Goal: Information Seeking & Learning: Check status

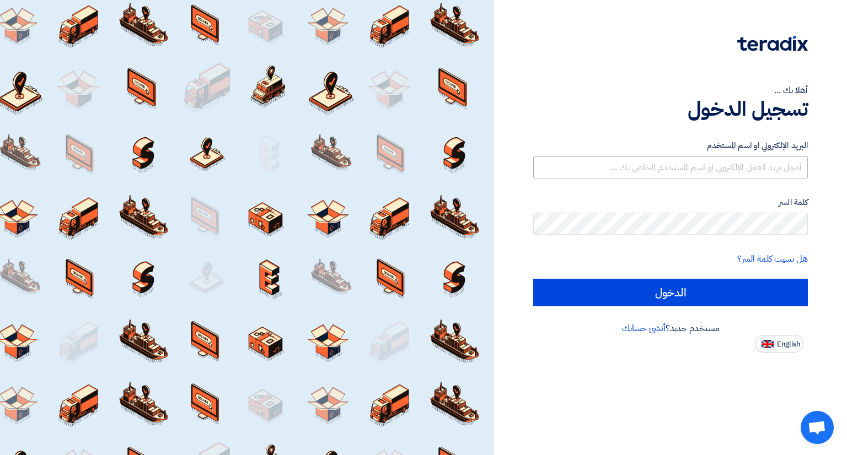
drag, startPoint x: 739, startPoint y: 153, endPoint x: 736, endPoint y: 166, distance: 14.1
click at [738, 164] on div "البريد الإلكتروني او اسم المستخدم" at bounding box center [670, 158] width 274 height 39
click at [736, 166] on input "text" at bounding box center [670, 168] width 274 height 22
click at [533, 279] on input "الدخول" at bounding box center [670, 293] width 274 height 28
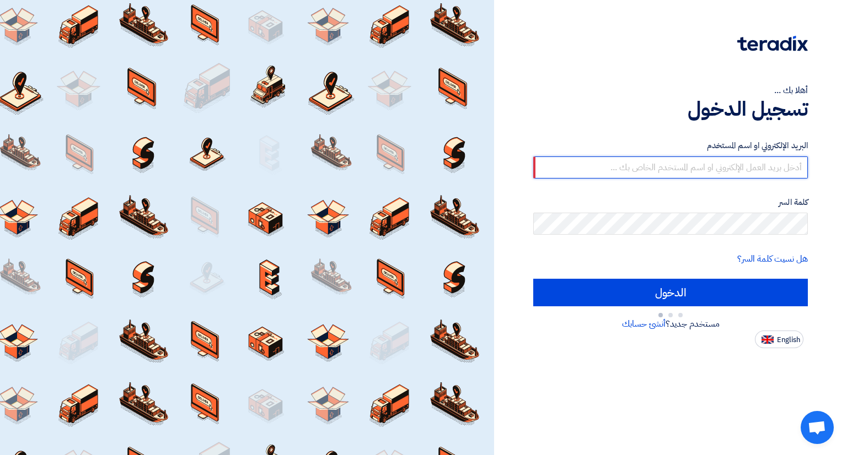
type input "[EMAIL_ADDRESS][DOMAIN_NAME]"
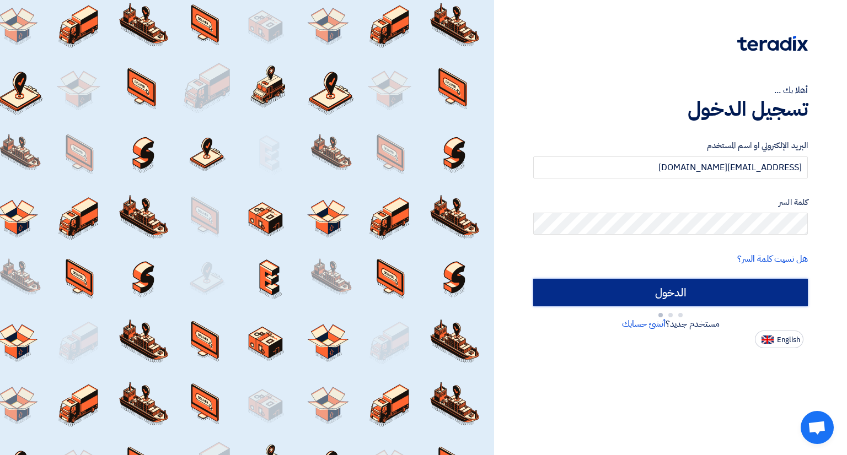
click at [653, 289] on input "الدخول" at bounding box center [670, 293] width 274 height 28
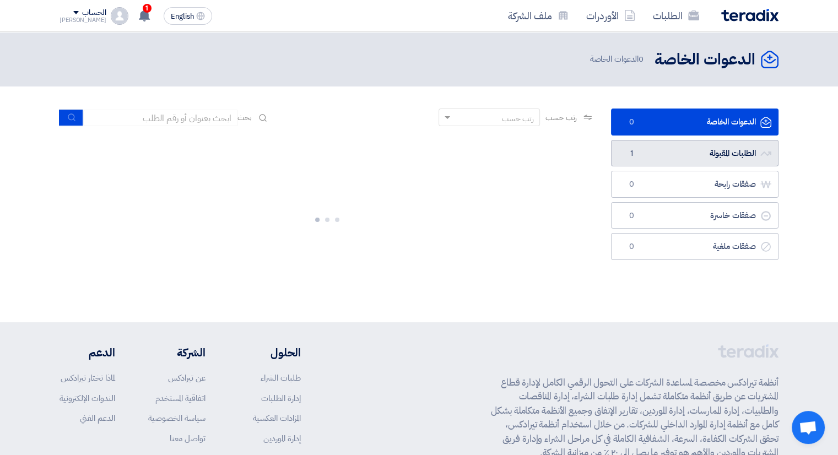
click at [714, 154] on link "الطلبات المقبولة الطلبات المقبولة 1" at bounding box center [695, 153] width 168 height 27
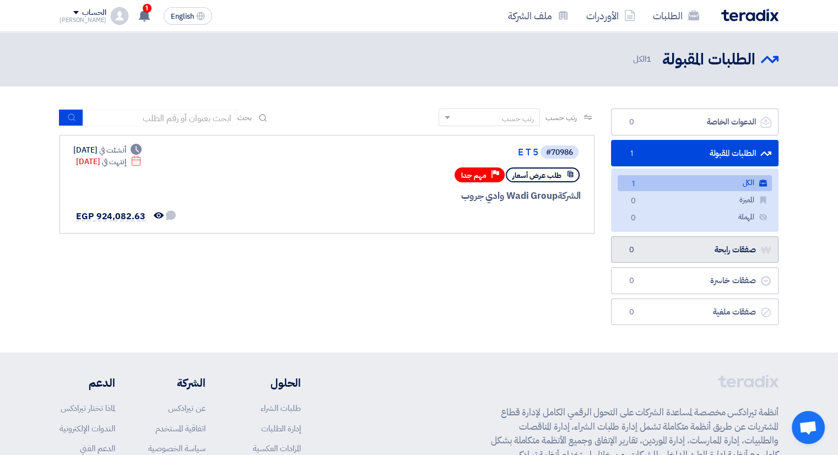
click at [685, 242] on link "صفقات رابحة صفقات رابحة 0" at bounding box center [695, 249] width 168 height 27
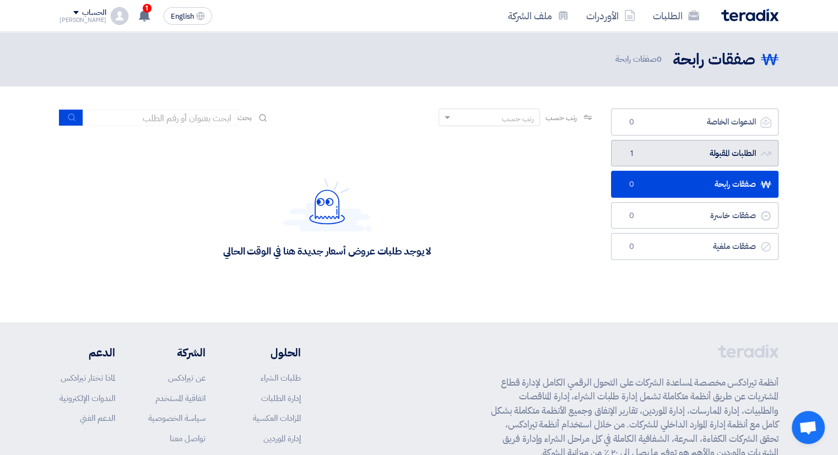
click at [682, 150] on link "الطلبات المقبولة الطلبات المقبولة 1" at bounding box center [695, 153] width 168 height 27
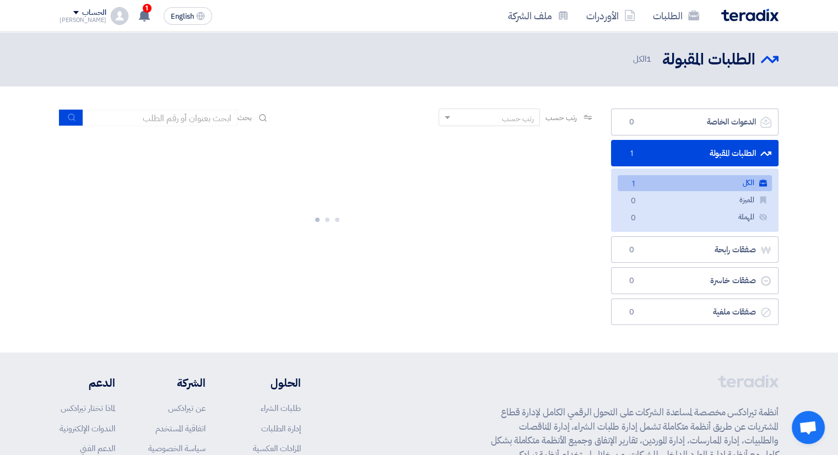
click at [661, 182] on link "الكل الكل 1" at bounding box center [695, 183] width 154 height 16
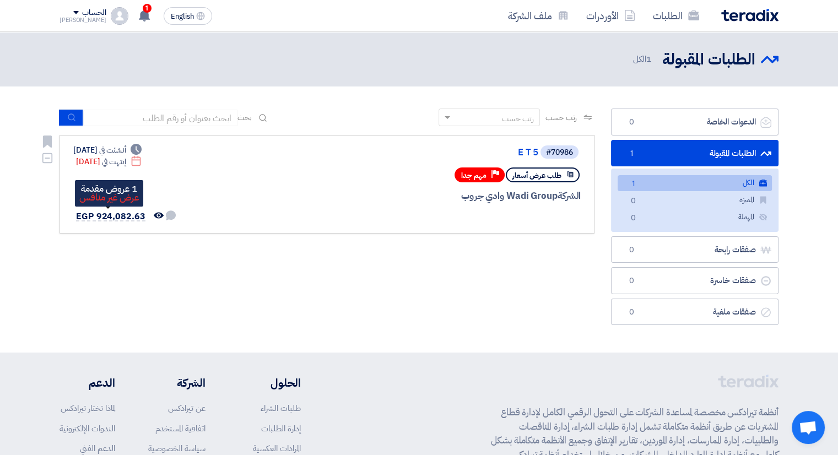
click at [123, 210] on span "EGP 924,082.63" at bounding box center [110, 216] width 69 height 13
click at [114, 218] on span "EGP 924,082.63" at bounding box center [110, 216] width 69 height 13
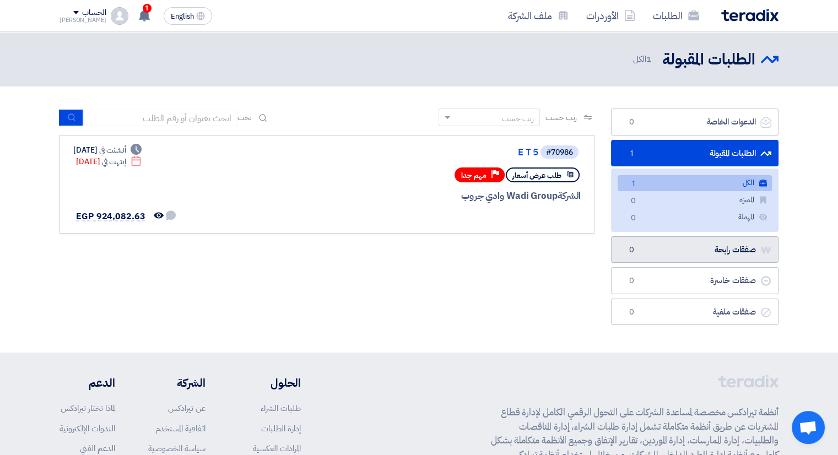
click at [734, 245] on link "صفقات رابحة صفقات رابحة 0" at bounding box center [695, 249] width 168 height 27
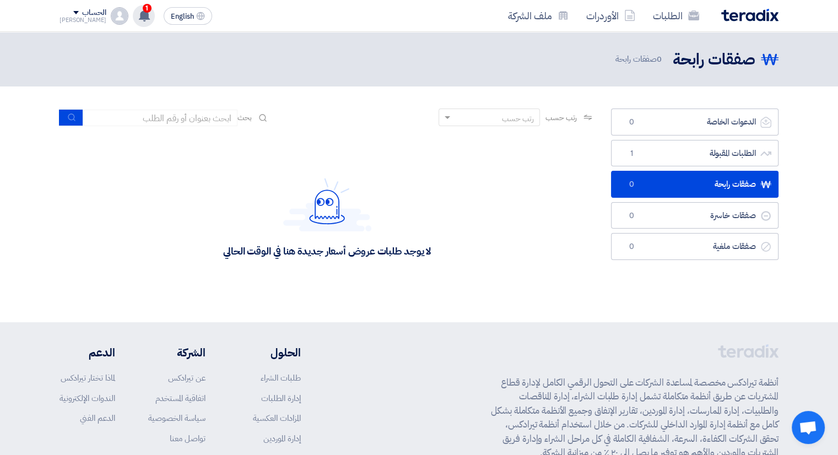
click at [139, 15] on use at bounding box center [144, 15] width 11 height 12
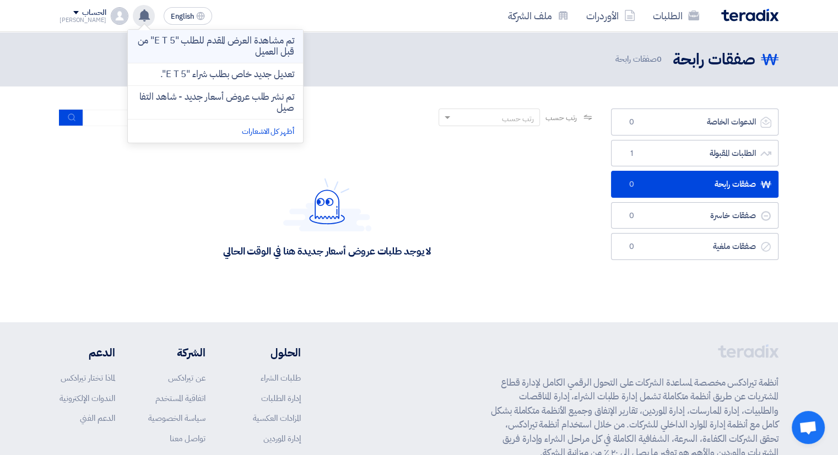
click at [234, 44] on p "تم مشاهدة العرض المقدم للطلب "E T 5" من قبل العميل" at bounding box center [216, 46] width 158 height 22
